Goal: Obtain resource: Obtain resource

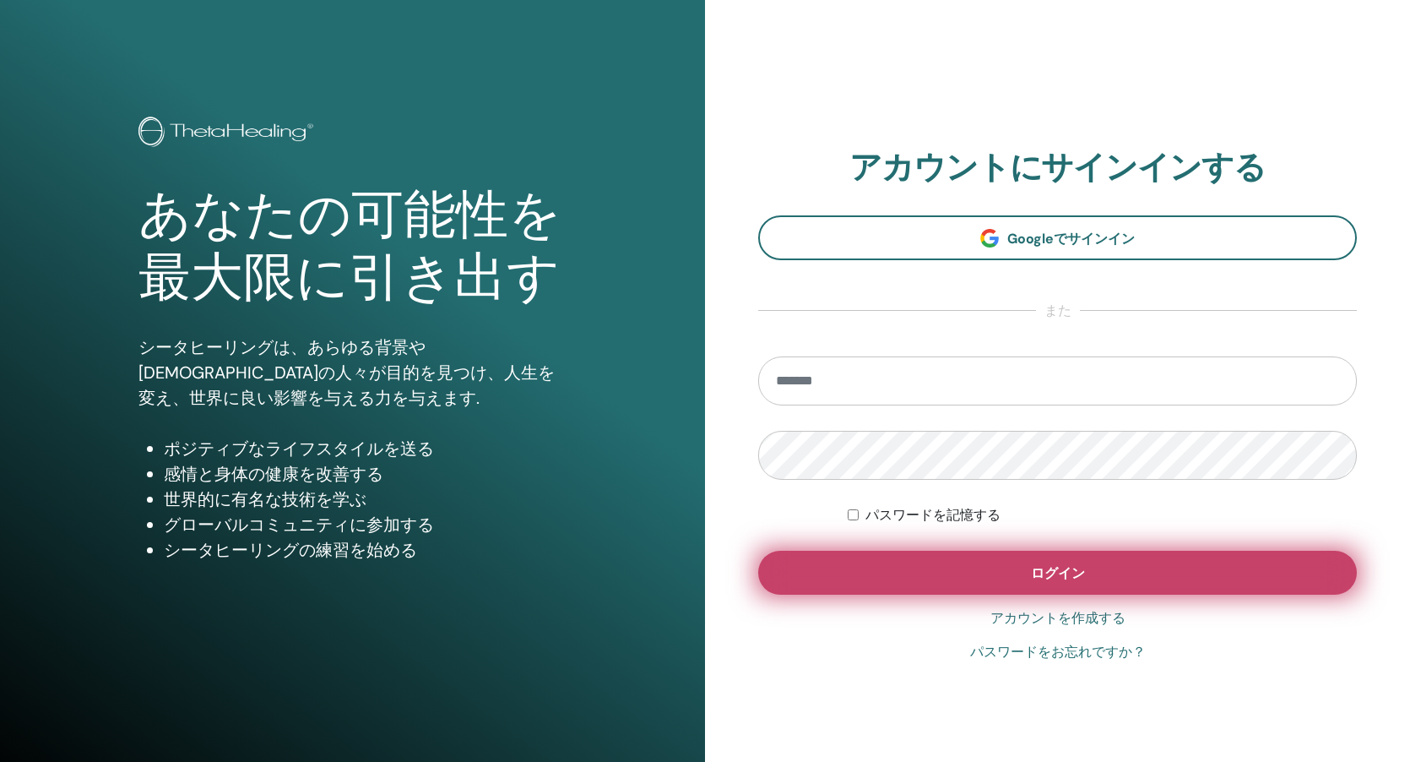
type input "**********"
click at [915, 573] on button "ログイン" at bounding box center [1057, 573] width 599 height 44
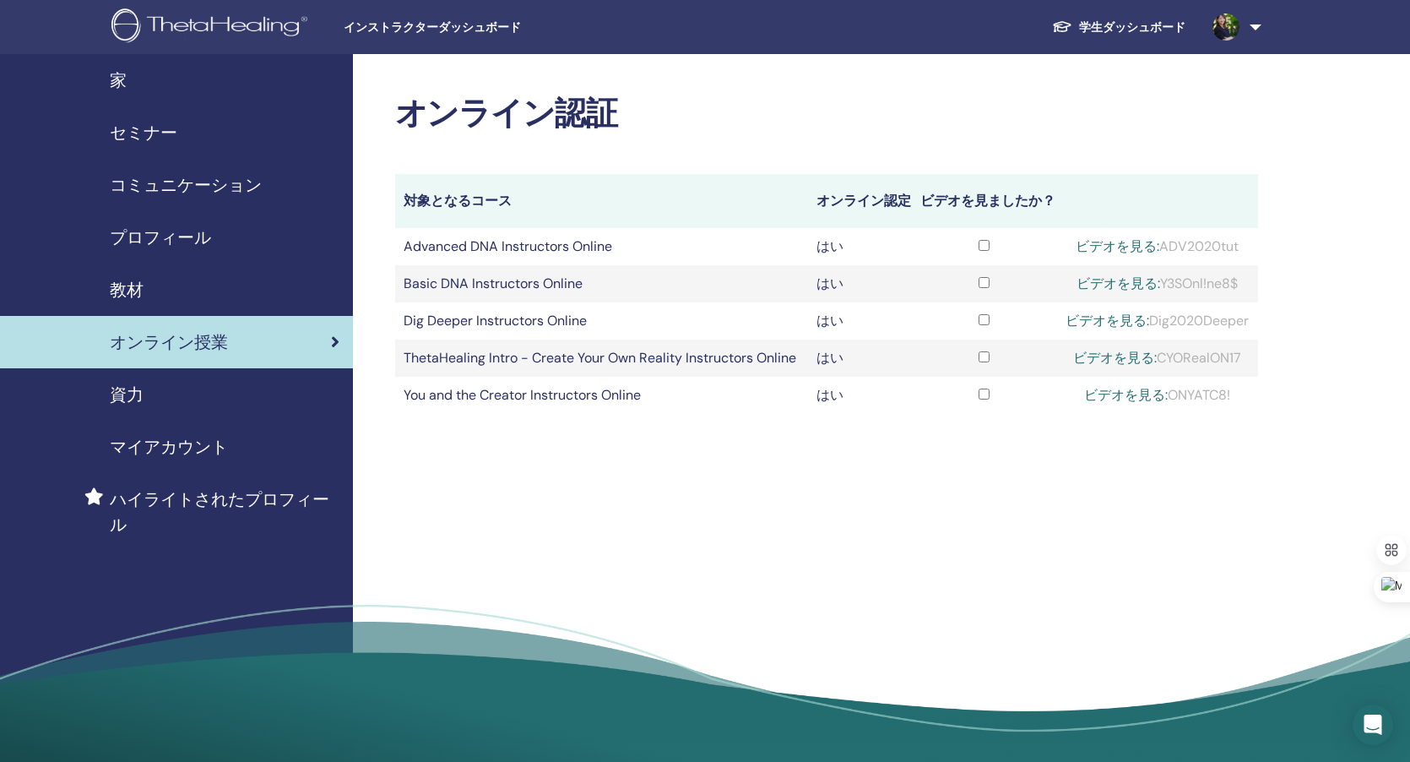
click at [196, 285] on div "教材" at bounding box center [177, 289] width 326 height 25
click at [129, 285] on span "教材" at bounding box center [127, 289] width 34 height 25
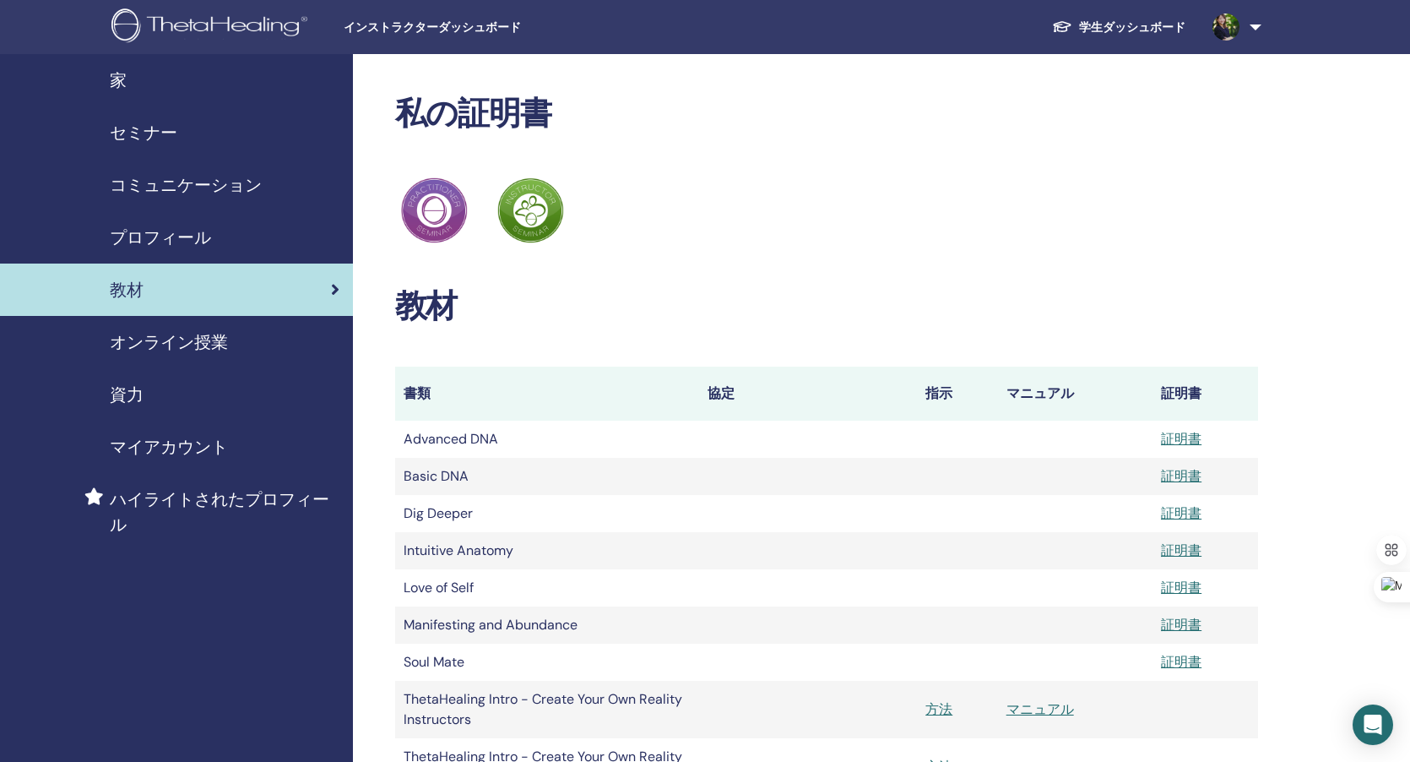
click at [122, 288] on span "教材" at bounding box center [127, 289] width 34 height 25
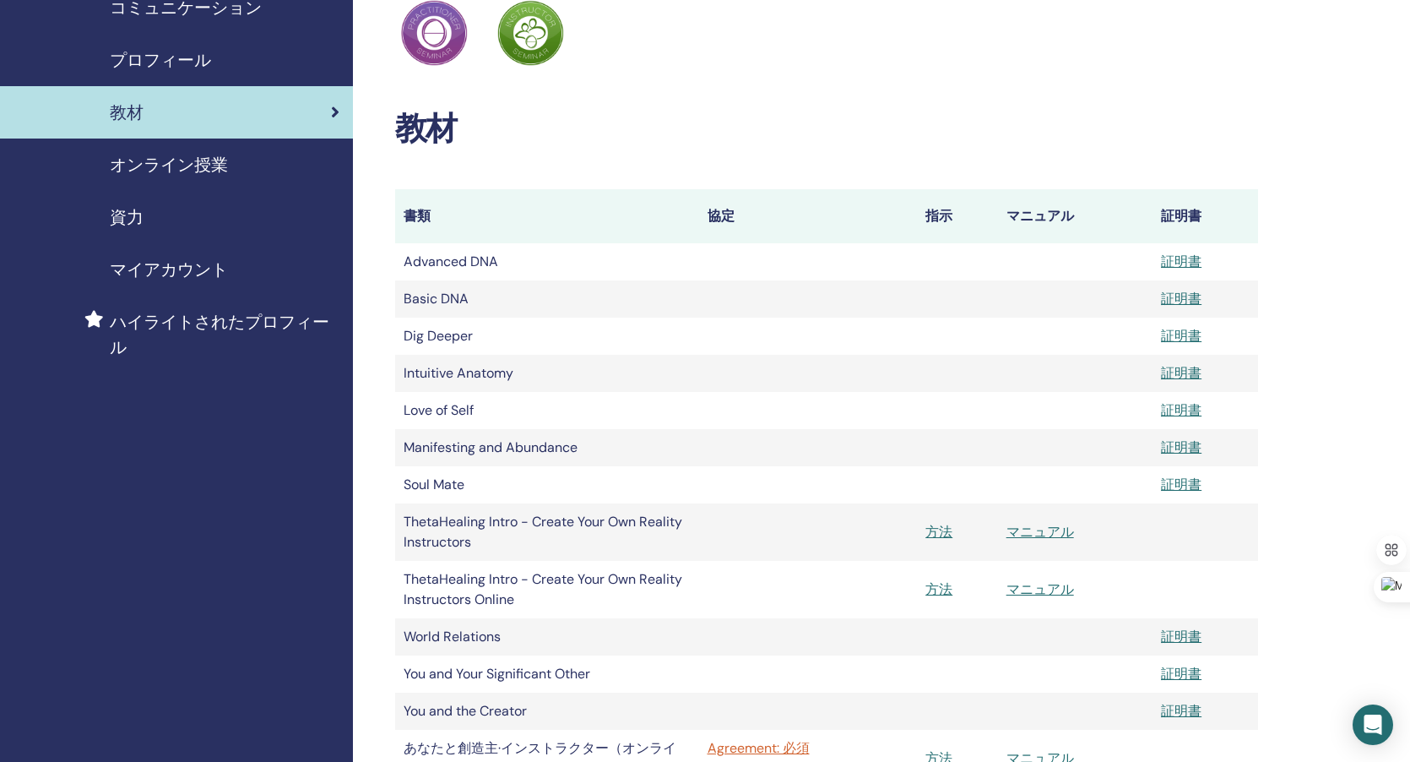
scroll to position [180, 0]
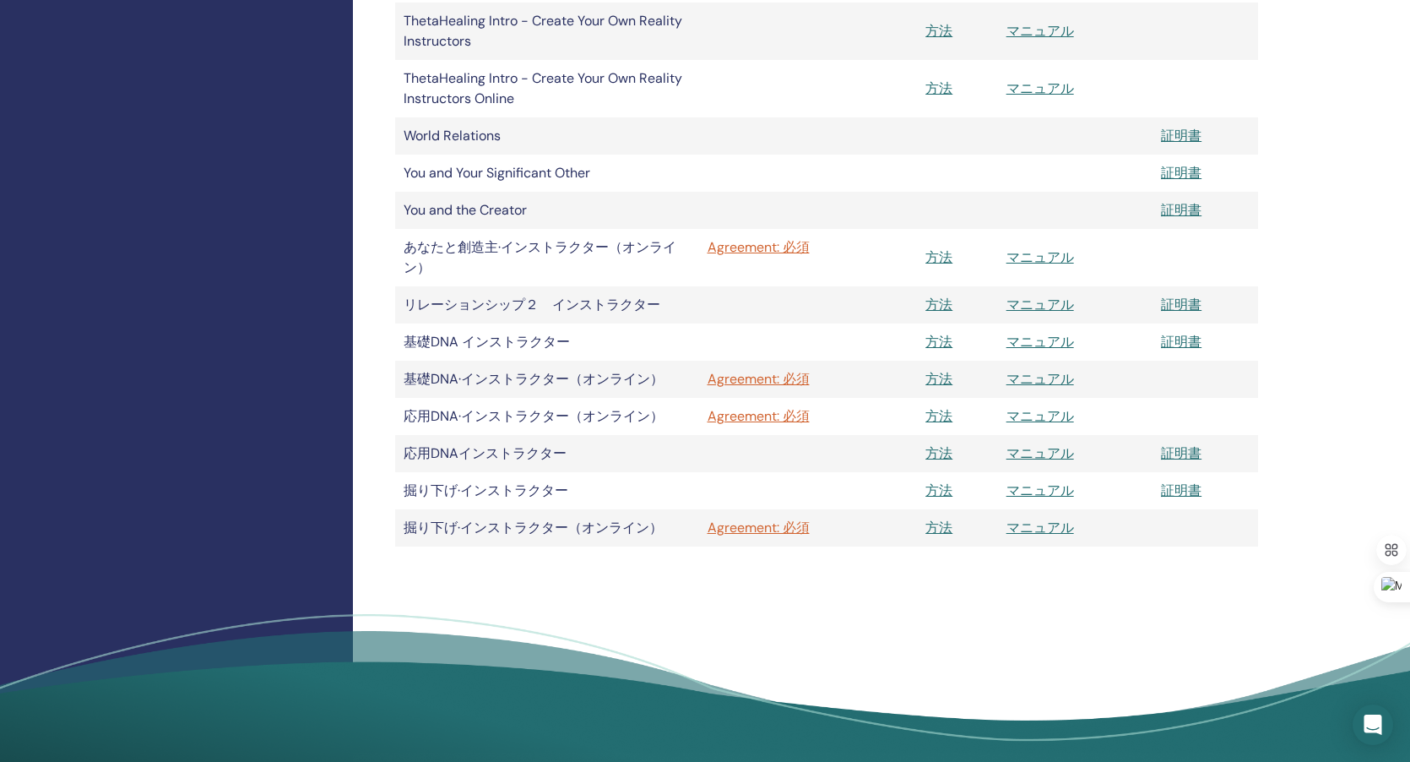
scroll to position [679, 0]
click at [1034, 304] on link "マニュアル" at bounding box center [1041, 304] width 68 height 18
